Goal: Task Accomplishment & Management: Manage account settings

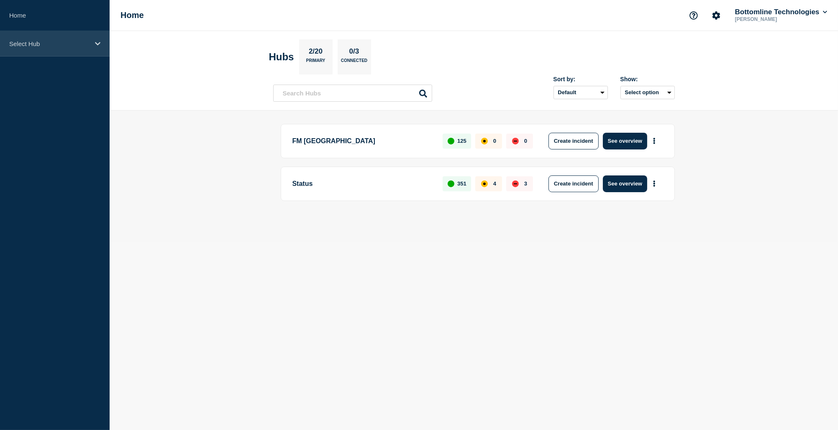
click at [83, 41] on p "Select Hub" at bounding box center [49, 43] width 80 height 7
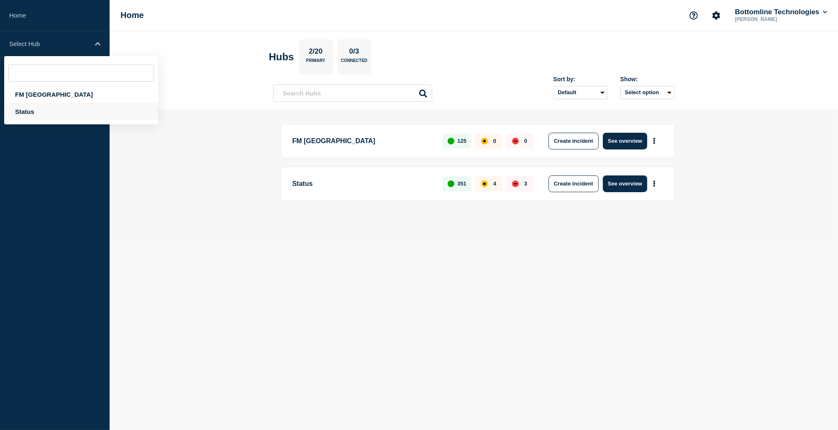
click at [35, 110] on div "Status" at bounding box center [81, 111] width 154 height 17
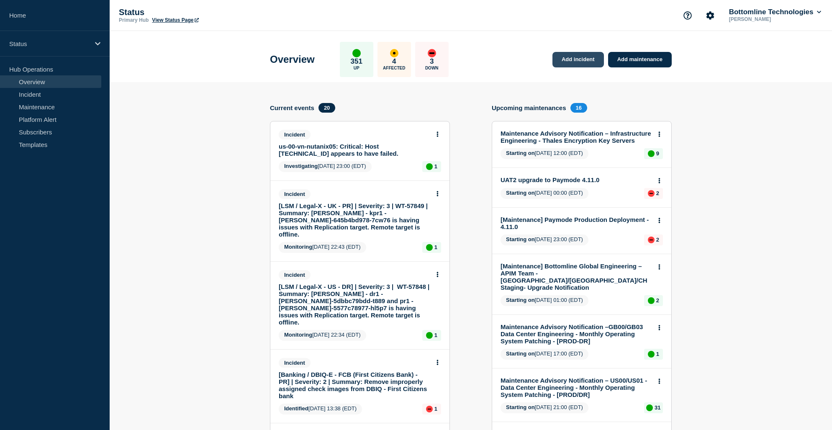
click at [569, 59] on link "Add incident" at bounding box center [577, 59] width 51 height 15
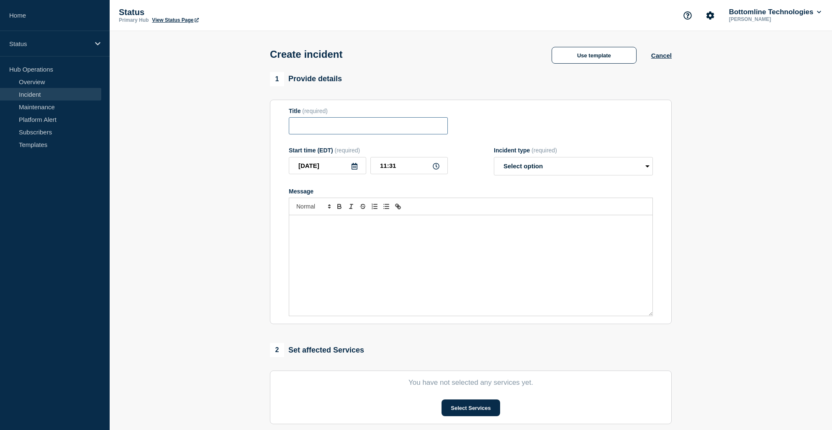
click at [363, 128] on input "Title" at bounding box center [368, 125] width 159 height 17
click at [607, 56] on button "Use template" at bounding box center [593, 55] width 85 height 17
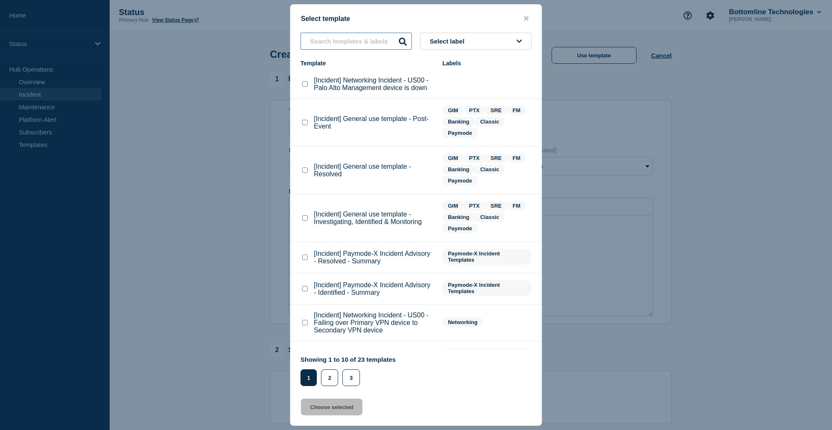
click at [372, 46] on input "text" at bounding box center [355, 41] width 111 height 17
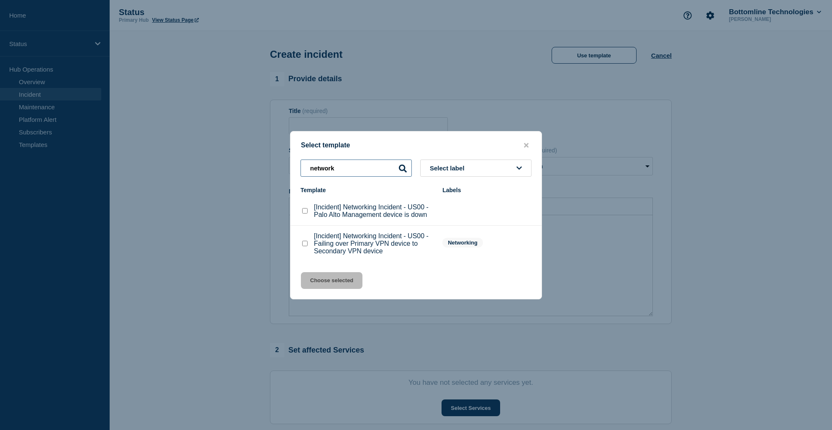
type input "network"
click at [305, 210] on checkbox"] "[Incident] Networking Incident - US00 - Palo Alto Management device is down che…" at bounding box center [304, 210] width 5 height 5
checkbox checkbox"] "true"
click at [339, 283] on button "Choose selected" at bounding box center [331, 280] width 61 height 17
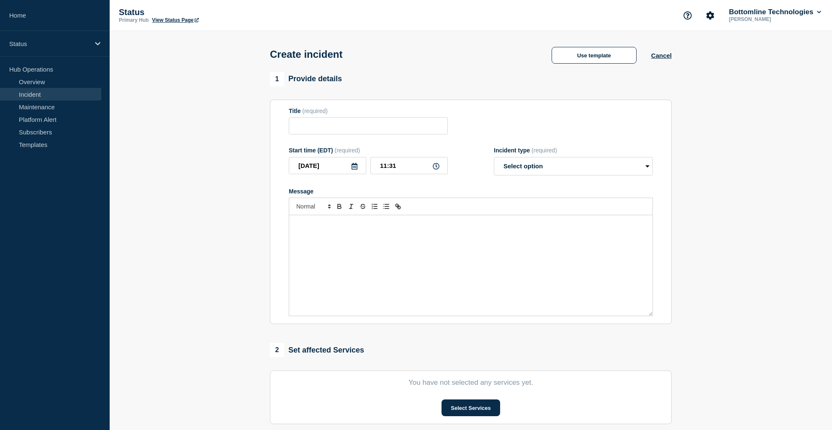
type input "[Incident] Networking Incident - US00 - Palo Alto Management device is down"
select select "investigating"
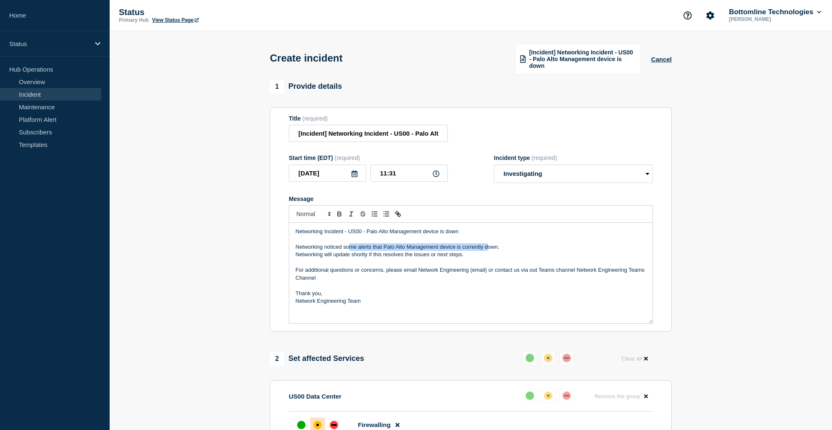
drag, startPoint x: 348, startPoint y: 248, endPoint x: 482, endPoint y: 251, distance: 134.3
click at [486, 251] on p "Networking noticed some alerts that Palo Alto Management device is currently do…" at bounding box center [470, 247] width 351 height 8
drag, startPoint x: 325, startPoint y: 255, endPoint x: 464, endPoint y: 257, distance: 138.9
click at [461, 258] on p "Networking will update shortly if this resolves the issues or next steps." at bounding box center [470, 255] width 351 height 8
click at [474, 257] on p "Networking will update shortly if this resolves the issues or next steps." at bounding box center [470, 255] width 351 height 8
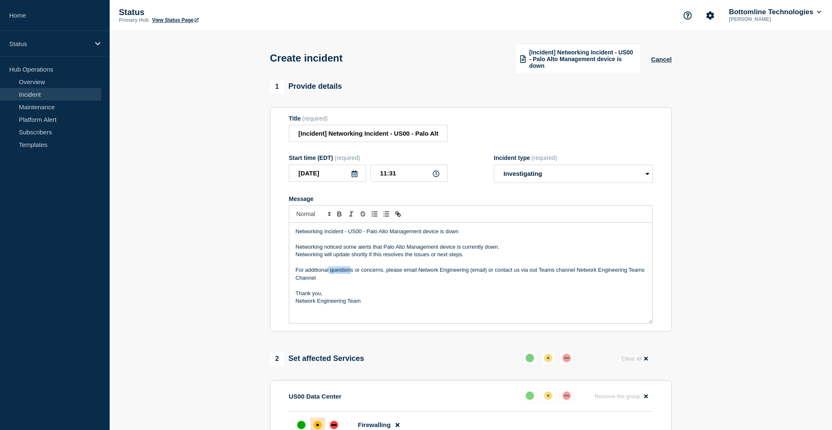
drag, startPoint x: 328, startPoint y: 272, endPoint x: 351, endPoint y: 272, distance: 23.4
click at [350, 272] on p "For additional questions or concerns, please email Network Engineering (email) …" at bounding box center [470, 273] width 351 height 15
click at [434, 264] on p "Message" at bounding box center [470, 263] width 351 height 8
drag, startPoint x: 328, startPoint y: 134, endPoint x: 270, endPoint y: 131, distance: 57.4
click at [270, 131] on section "Title (required) [Incident] Networking Incident - US00 - Palo Alto Management d…" at bounding box center [471, 219] width 402 height 225
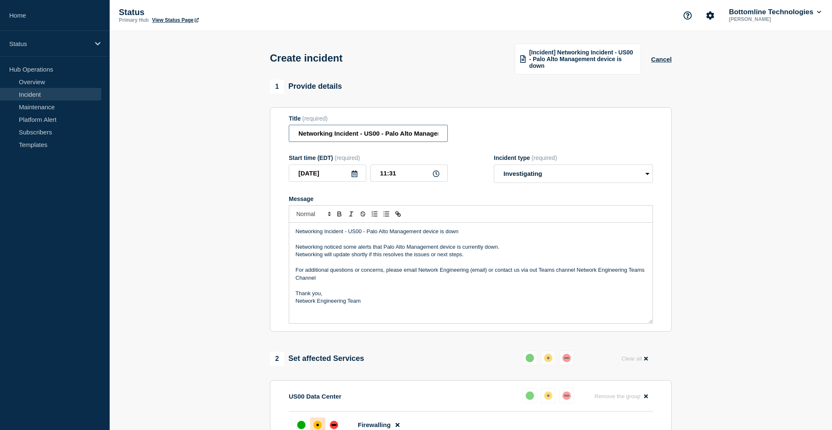
scroll to position [0, 60]
drag, startPoint x: 382, startPoint y: 132, endPoint x: 462, endPoint y: 132, distance: 80.3
click at [462, 132] on div "Title (required) Networking Incident - US00 - Palo Alto Management device is do…" at bounding box center [471, 128] width 364 height 27
click at [408, 134] on input "Networking Incident - US00 - Palo Alto Management device is down" at bounding box center [368, 133] width 159 height 17
type input "Networking Incident - US00 - Palo Alto Management device is down"
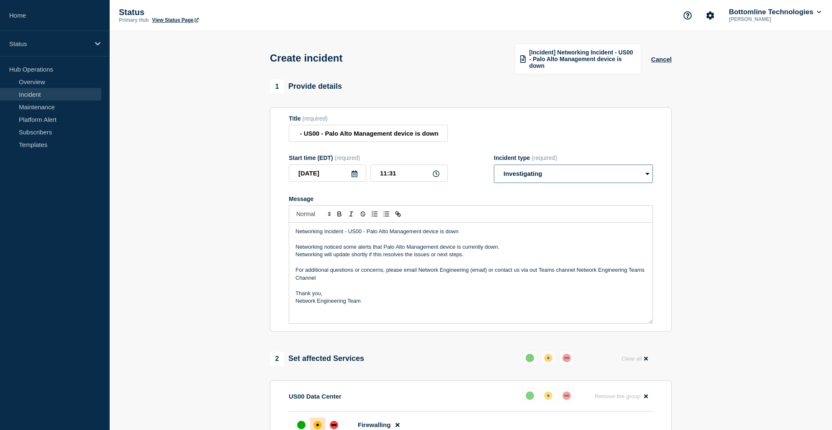
click at [551, 174] on select "Select option Investigating Identified Monitoring" at bounding box center [573, 173] width 159 height 18
click at [494, 165] on select "Select option Investigating Identified Monitoring" at bounding box center [573, 173] width 159 height 18
click at [469, 182] on div "Start time (EDT) (required) [DATE] 11:31 Incident type (required) Select option…" at bounding box center [471, 168] width 364 height 28
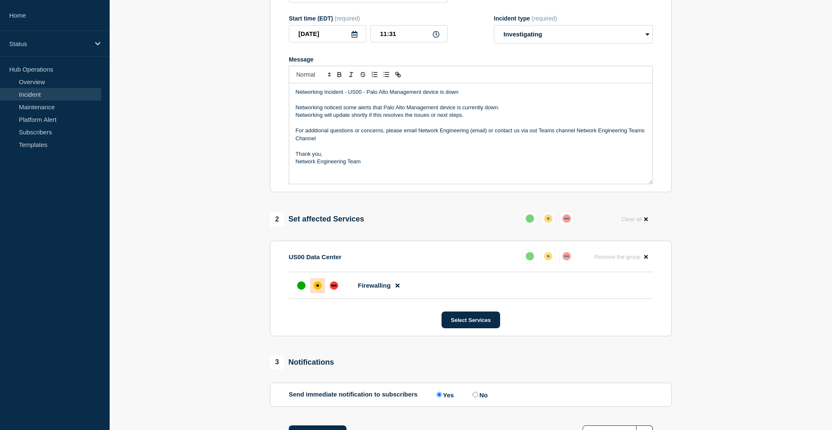
scroll to position [125, 0]
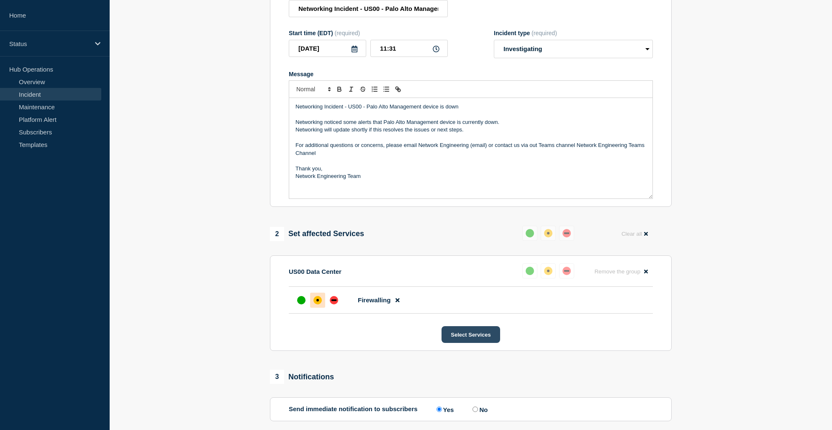
click at [476, 340] on button "Select Services" at bounding box center [470, 334] width 58 height 17
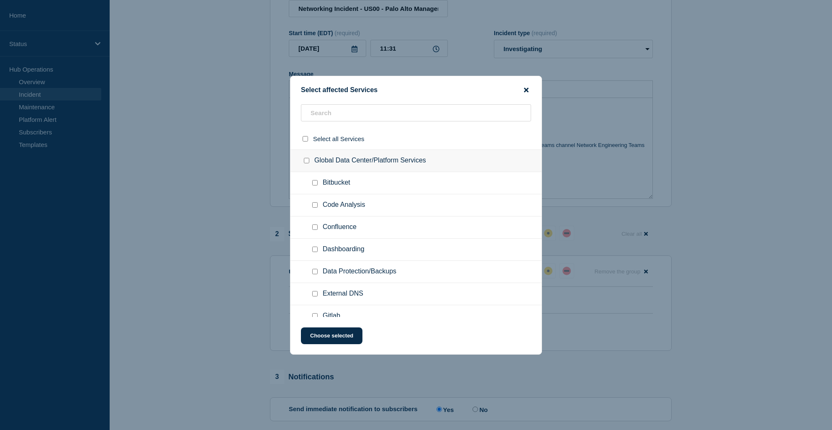
click at [525, 90] on icon "close button" at bounding box center [526, 90] width 5 height 7
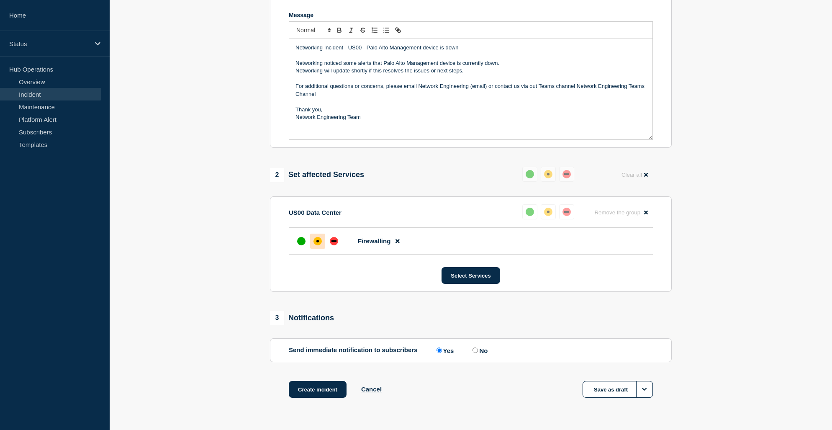
scroll to position [208, 0]
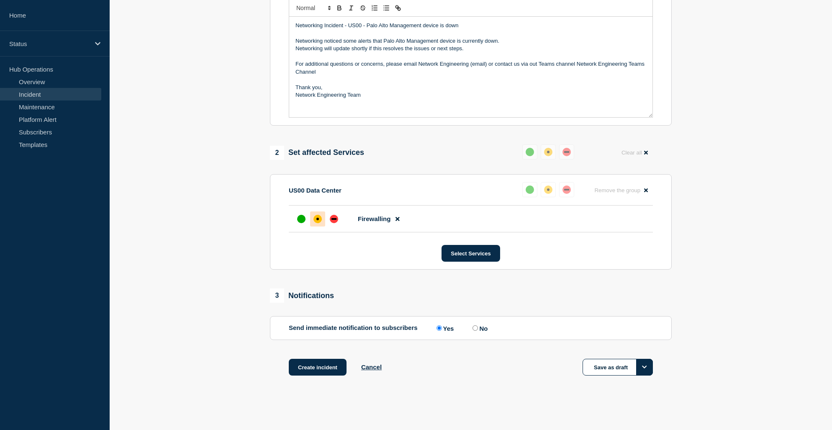
click at [645, 370] on button "Options" at bounding box center [644, 367] width 17 height 17
click at [613, 383] on button "Save as draft" at bounding box center [623, 385] width 41 height 8
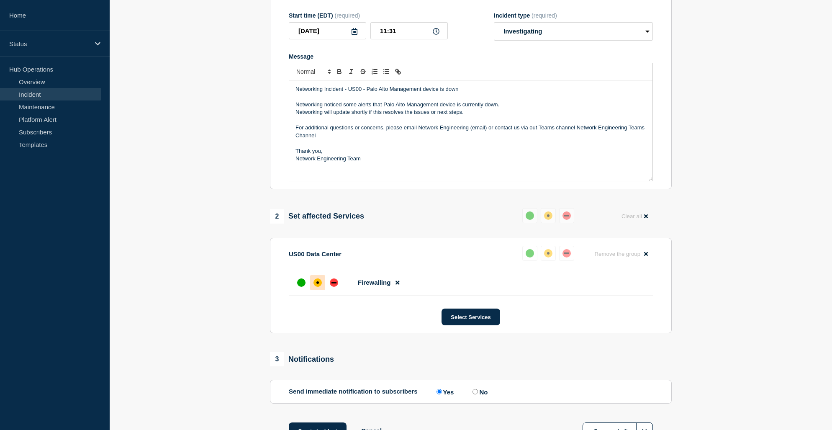
scroll to position [167, 0]
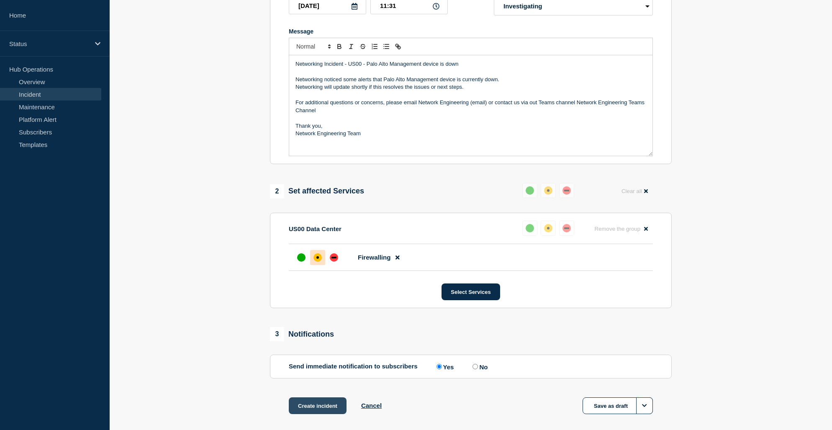
click at [307, 407] on button "Create incident" at bounding box center [318, 405] width 58 height 17
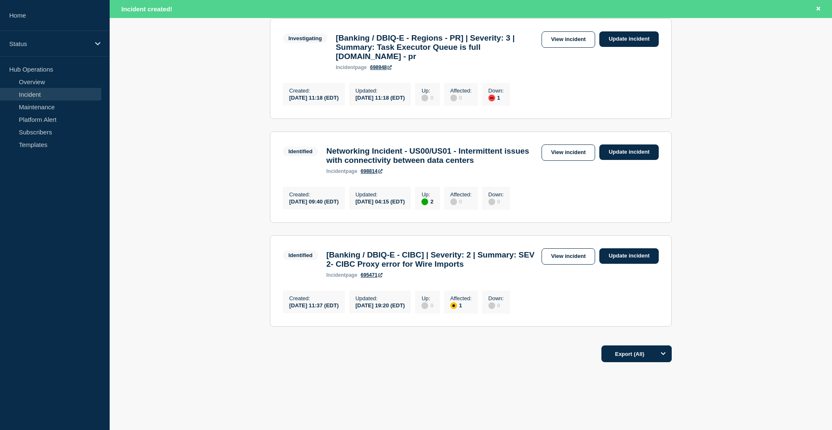
scroll to position [920, 0]
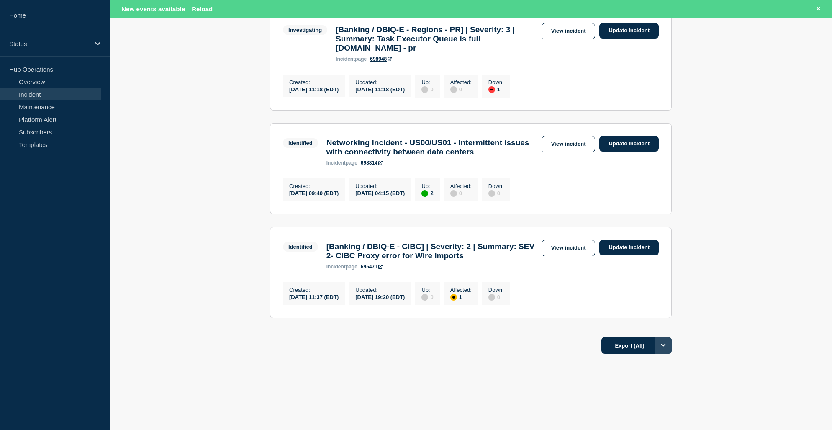
click at [664, 353] on button "Options" at bounding box center [663, 345] width 17 height 17
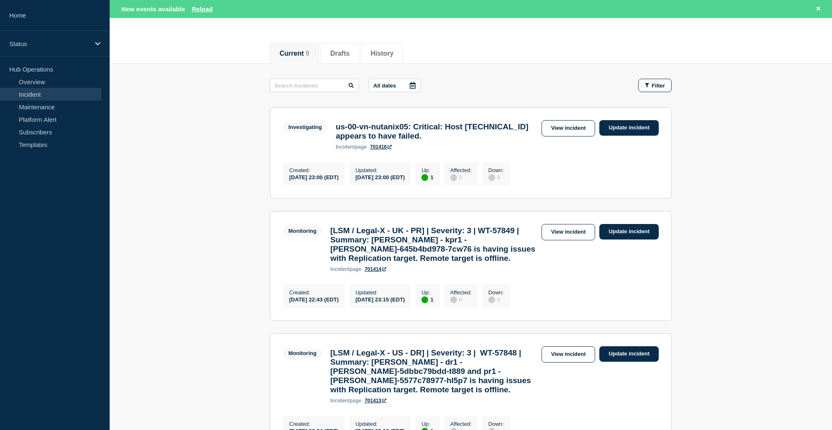
scroll to position [0, 0]
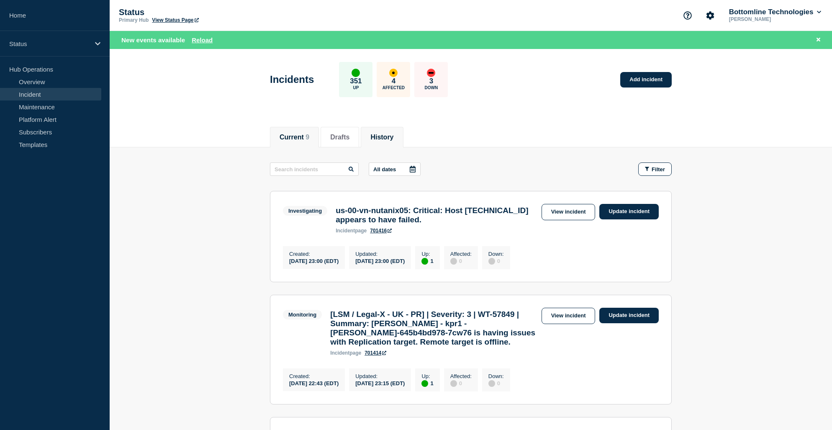
click at [403, 141] on li "History" at bounding box center [382, 137] width 42 height 20
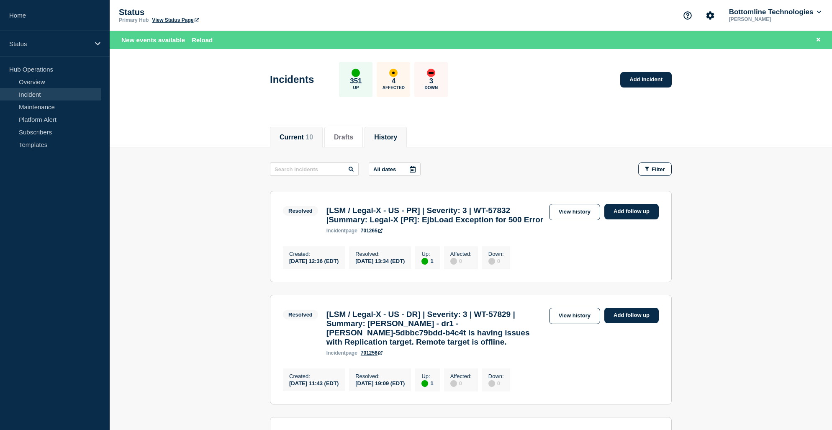
click at [312, 135] on span "10" at bounding box center [309, 136] width 8 height 7
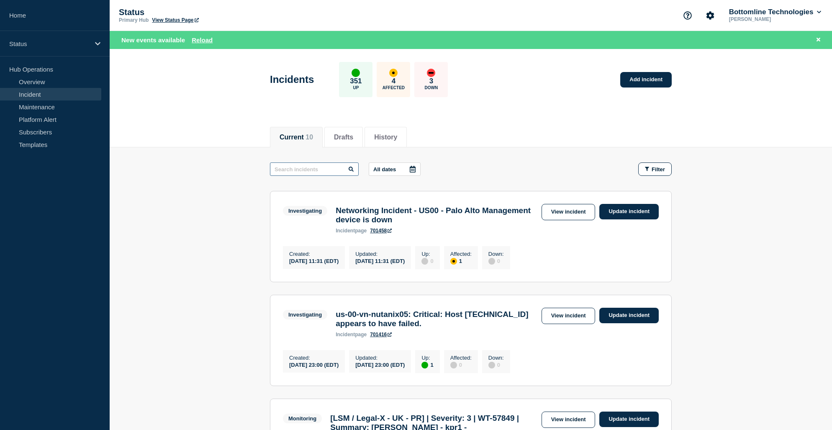
click at [315, 169] on input "text" at bounding box center [314, 168] width 89 height 13
type input "palo"
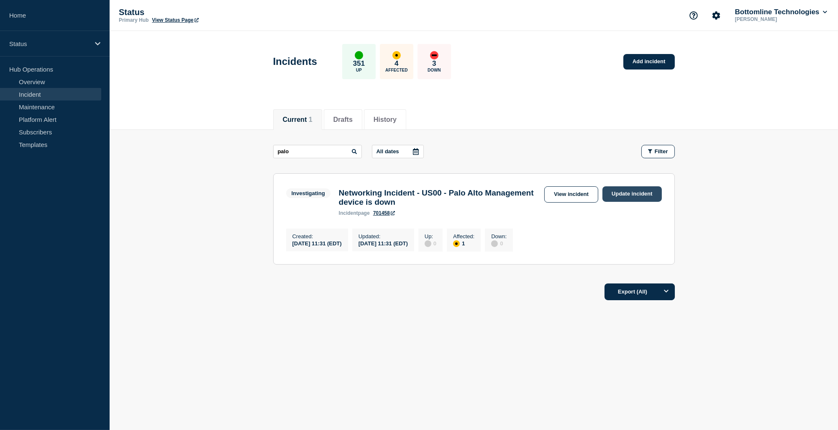
click at [631, 193] on link "Update incident" at bounding box center [631, 193] width 59 height 15
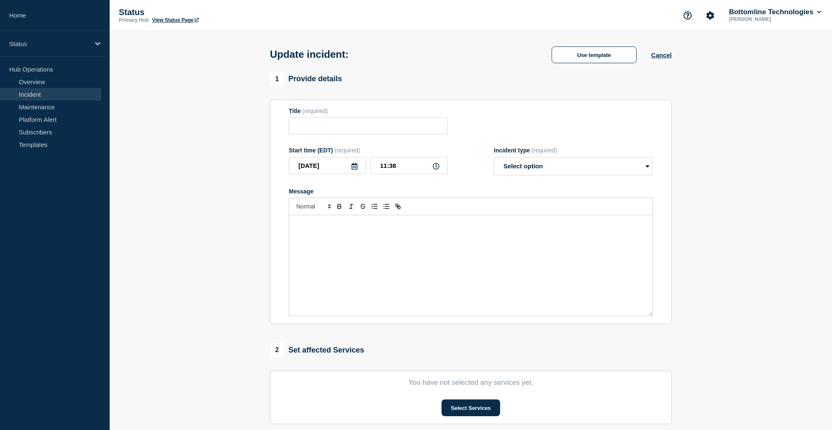
type input "Networking Incident - US00 - Palo Alto Management device is down"
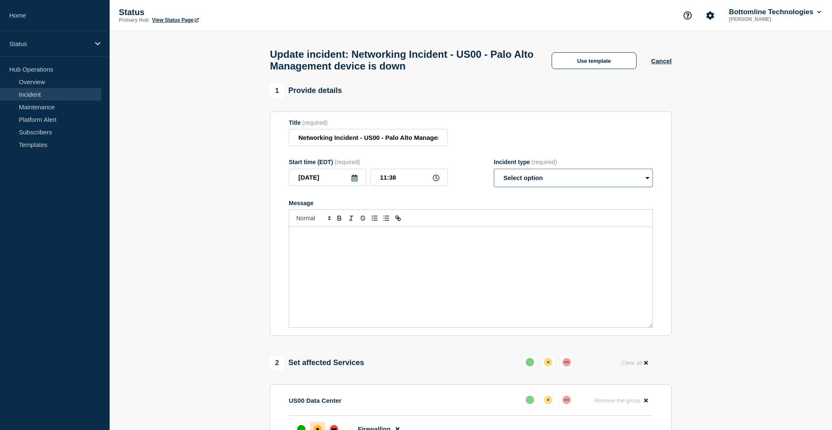
click at [540, 180] on select "Select option Investigating Identified Monitoring Resolved" at bounding box center [573, 178] width 159 height 18
click at [495, 125] on div "Title (required) Networking Incident - US00 - Palo Alto Management device is do…" at bounding box center [471, 132] width 364 height 27
click at [589, 61] on button "Use template" at bounding box center [593, 60] width 85 height 17
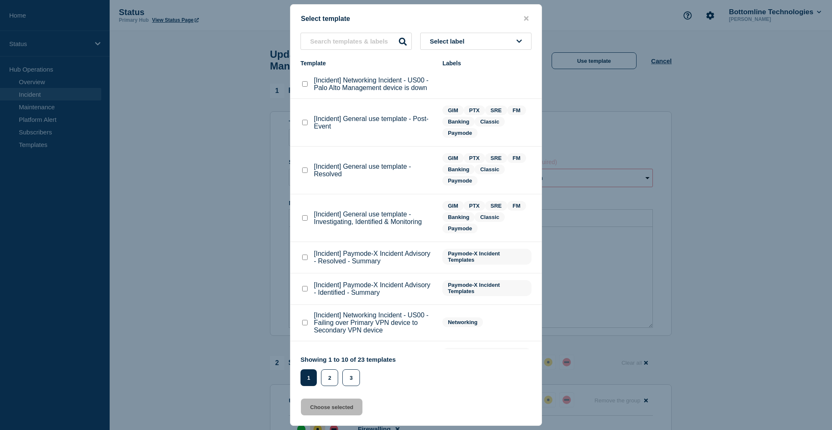
click at [304, 86] on checkbox"] "[Incident] Networking Incident - US00 - Palo Alto Management device is down che…" at bounding box center [304, 83] width 5 height 5
checkbox checkbox"] "true"
click at [341, 406] on button "Choose selected" at bounding box center [331, 406] width 61 height 17
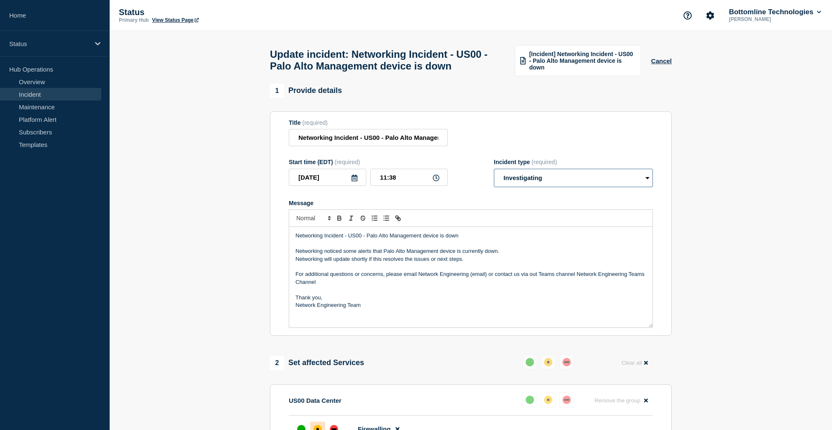
click at [543, 187] on select "Select option Investigating Identified Monitoring Resolved" at bounding box center [573, 178] width 159 height 18
select select "resolved"
click at [494, 187] on select "Select option Investigating Identified Monitoring Resolved" at bounding box center [573, 178] width 159 height 18
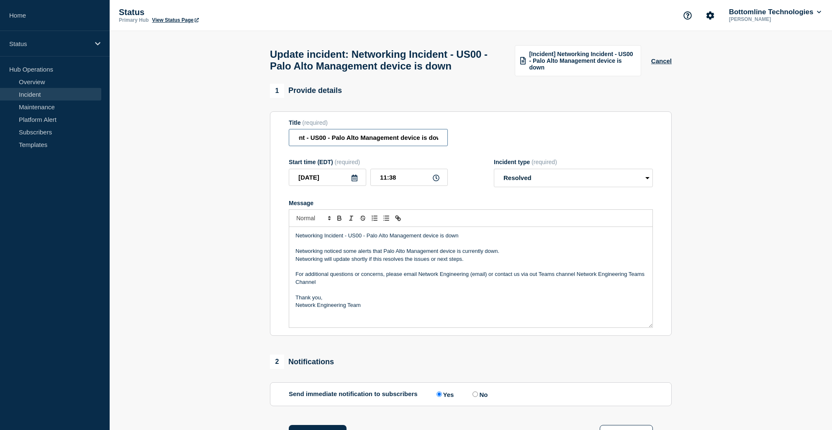
scroll to position [0, 60]
drag, startPoint x: 375, startPoint y: 158, endPoint x: 451, endPoint y: 158, distance: 75.7
click at [451, 146] on div "Title (required) Networking Incident - US00 - Palo Alto Management device is do…" at bounding box center [471, 132] width 364 height 27
click at [392, 146] on input "Networking Incident - US00 - Palo Alto Management device is down" at bounding box center [368, 137] width 159 height 17
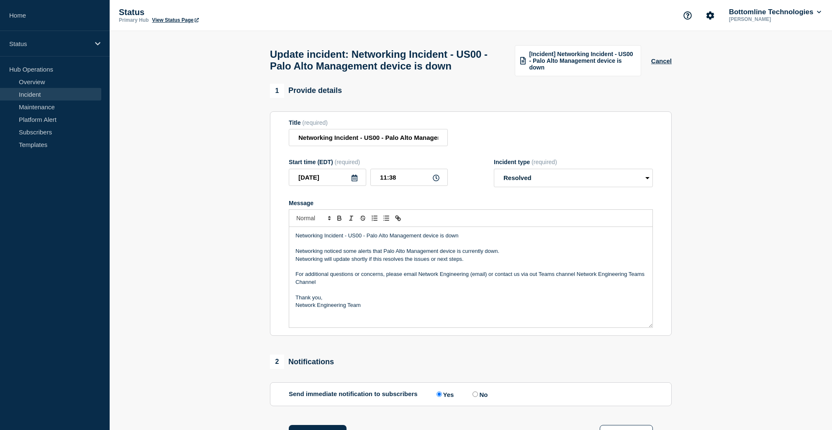
click at [480, 263] on p "Networking will update shortly if this resolves the issues or next steps." at bounding box center [470, 259] width 351 height 8
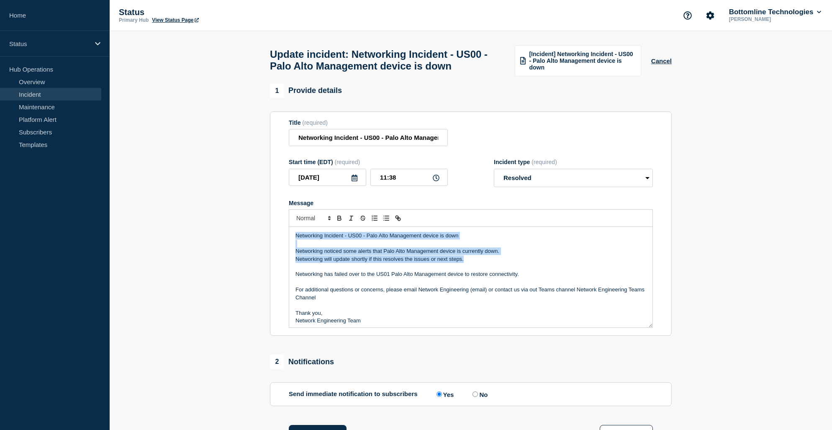
drag, startPoint x: 471, startPoint y: 282, endPoint x: 258, endPoint y: 251, distance: 215.5
click at [258, 251] on section "1 Provide details Title (required) Networking Incident - US00 - Palo Alto Manag…" at bounding box center [471, 307] width 722 height 447
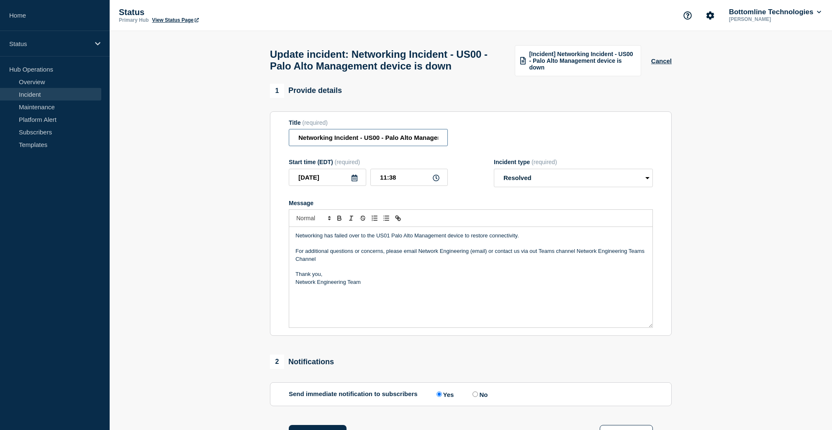
scroll to position [0, 60]
drag, startPoint x: 378, startPoint y: 156, endPoint x: 463, endPoint y: 156, distance: 84.9
click at [463, 146] on div "Title (required) Networking Incident - US00 - Palo Alto Management device is do…" at bounding box center [471, 132] width 364 height 27
click at [417, 146] on input "Networking Incident - US00 - Palo Alto Management device is down" at bounding box center [368, 137] width 159 height 17
click at [524, 239] on p "Networking has failed over to the US01 Palo Alto Management device to restore c…" at bounding box center [470, 236] width 351 height 8
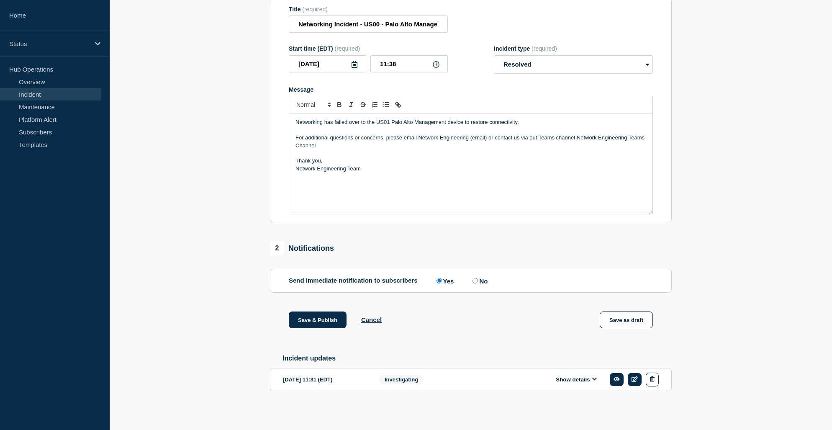
scroll to position [134, 0]
click at [592, 378] on icon at bounding box center [594, 378] width 5 height 3
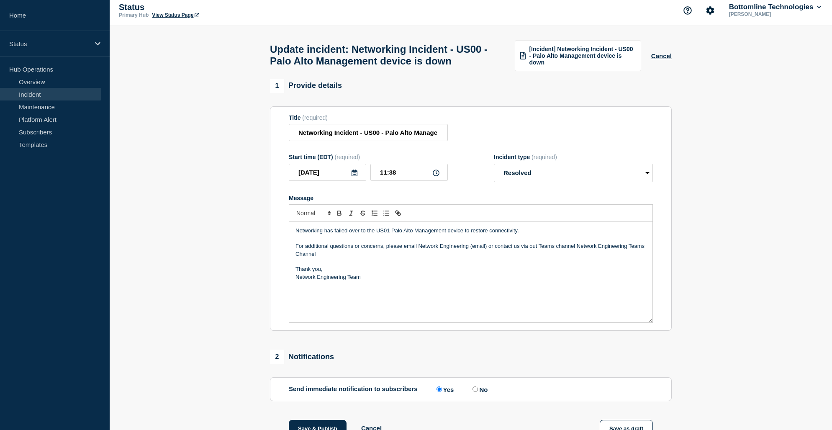
scroll to position [0, 0]
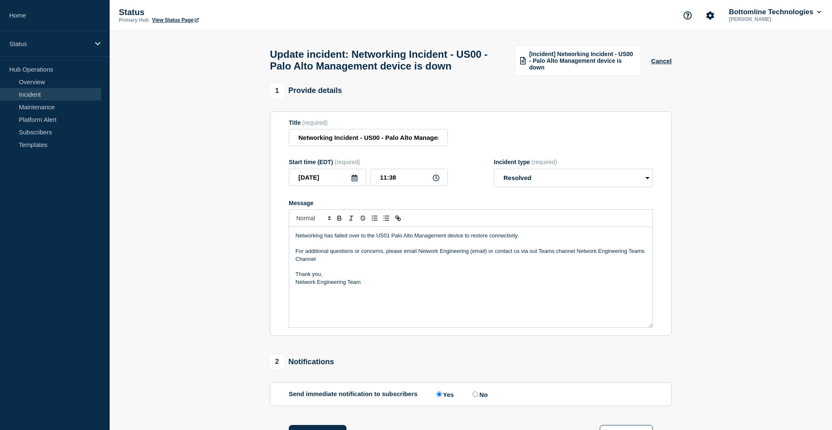
click at [541, 239] on p "Networking has failed over to the US01 Palo Alto Management device to restore c…" at bounding box center [470, 236] width 351 height 8
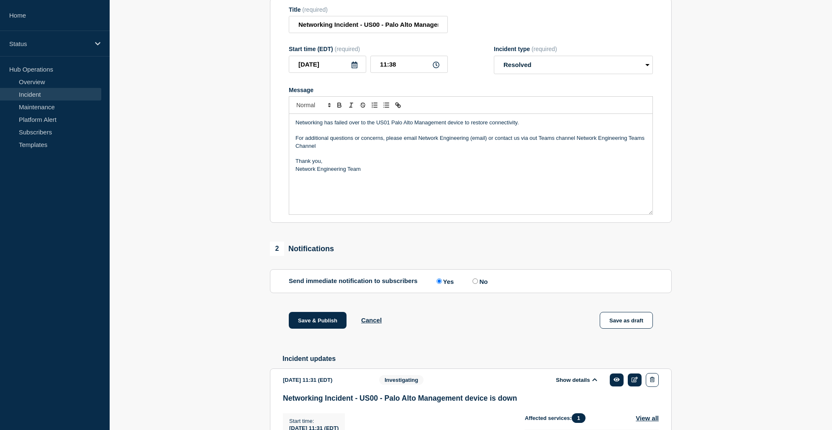
scroll to position [125, 0]
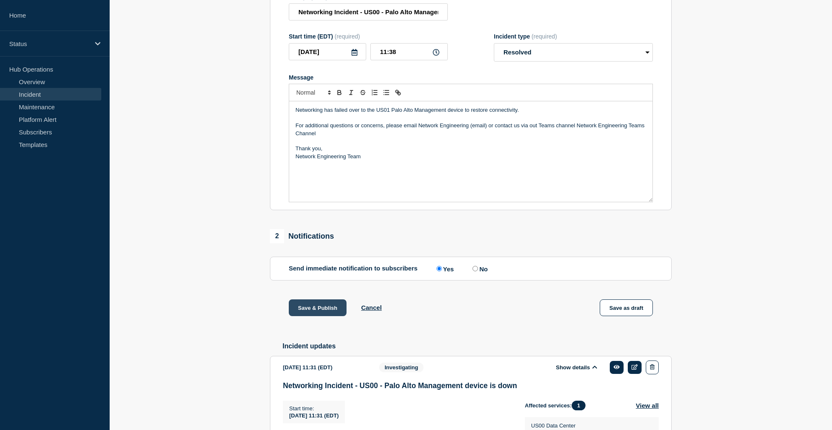
click at [326, 316] on button "Save & Publish" at bounding box center [318, 307] width 58 height 17
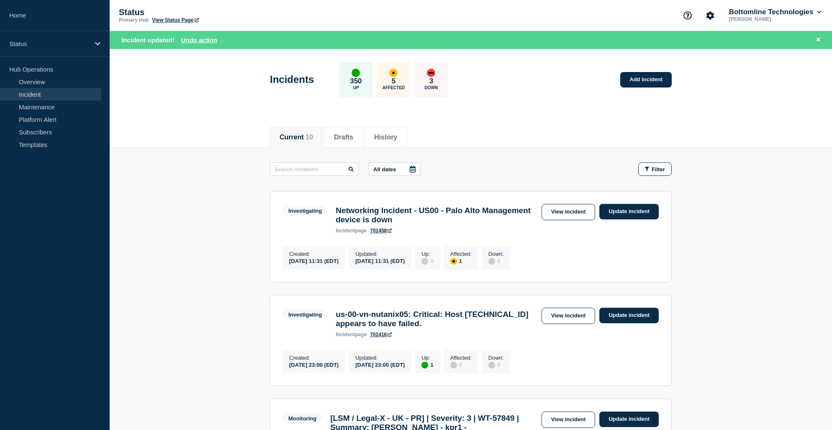
drag, startPoint x: 737, startPoint y: 292, endPoint x: 710, endPoint y: 154, distance: 141.4
